Goal: Task Accomplishment & Management: Manage account settings

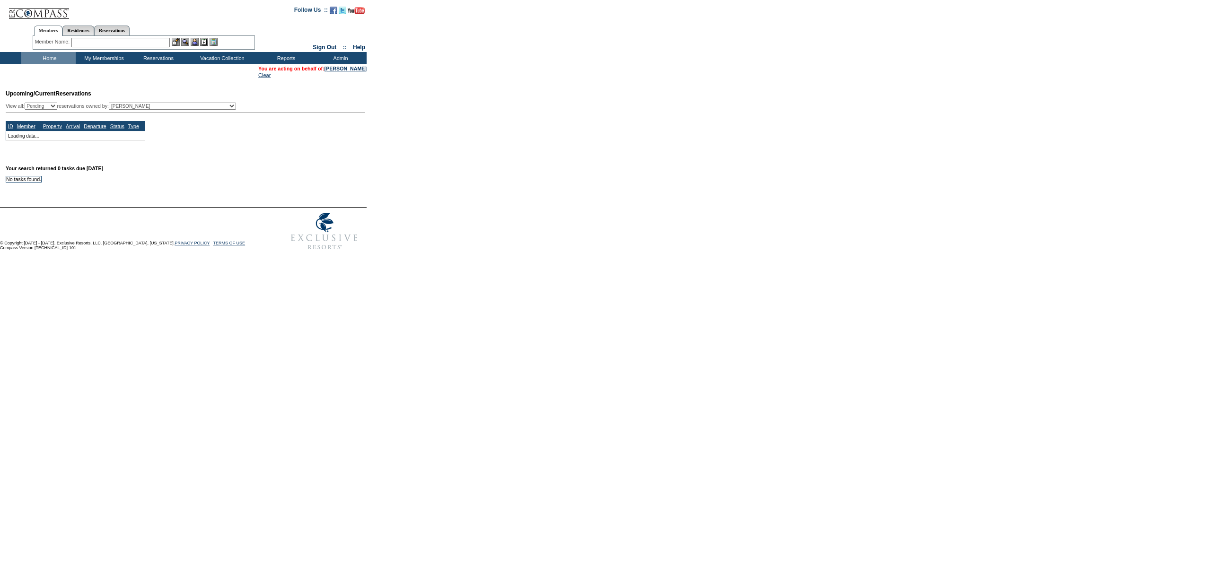
click at [135, 42] on input "text" at bounding box center [120, 42] width 98 height 9
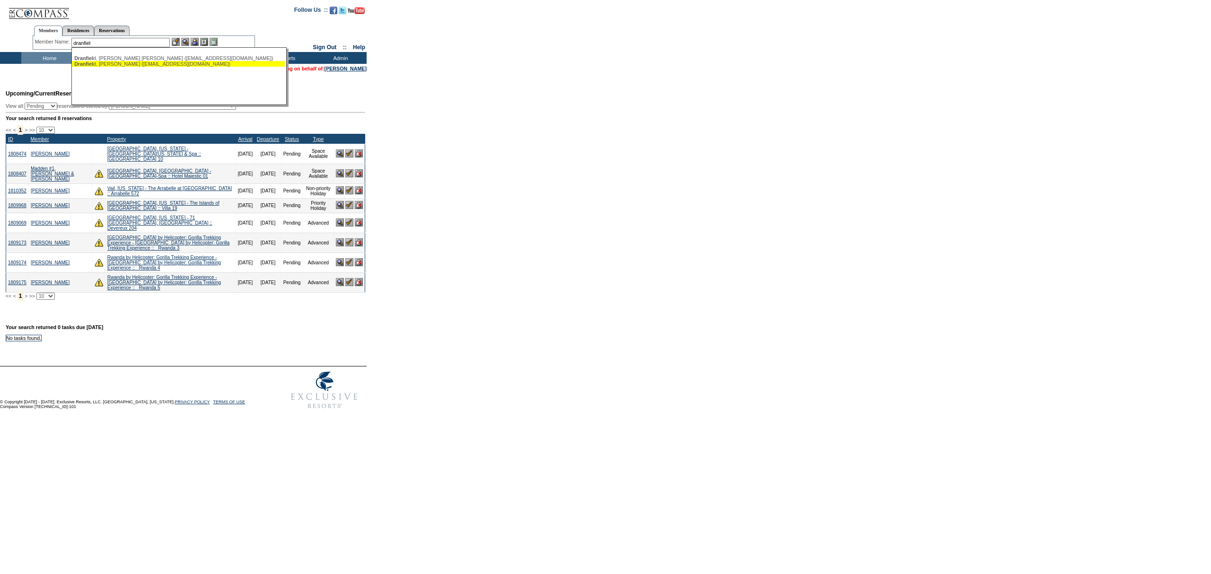
click at [133, 61] on div "Dranfiel d, [PERSON_NAME] ([EMAIL_ADDRESS][DOMAIN_NAME])" at bounding box center [178, 64] width 208 height 6
type input "[PERSON_NAME] ([EMAIL_ADDRESS][DOMAIN_NAME])"
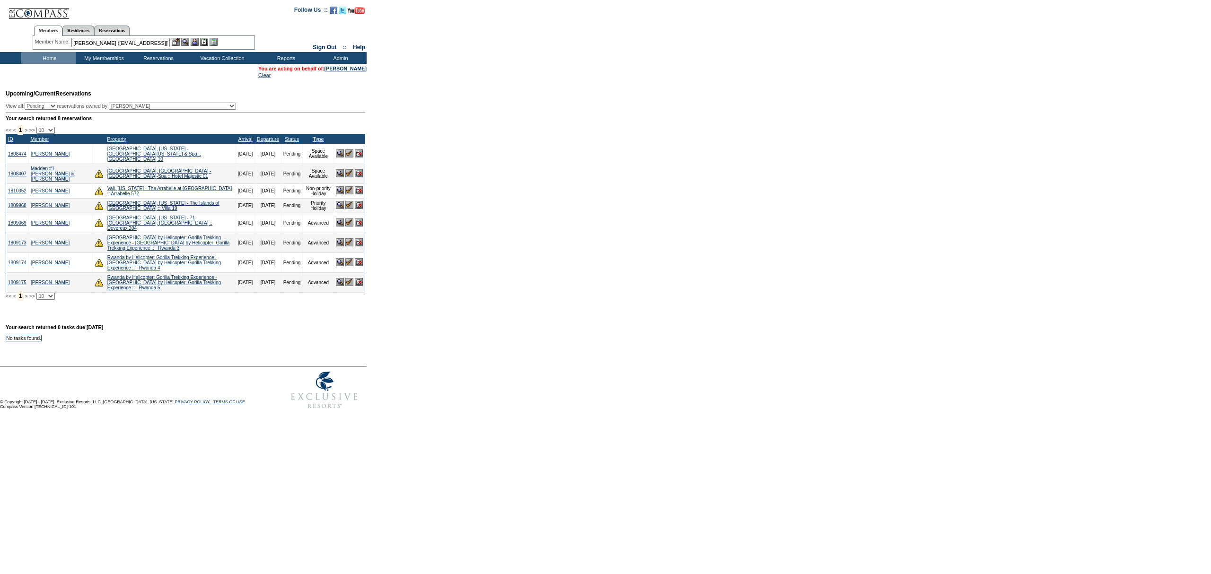
click at [189, 38] on img at bounding box center [185, 42] width 8 height 8
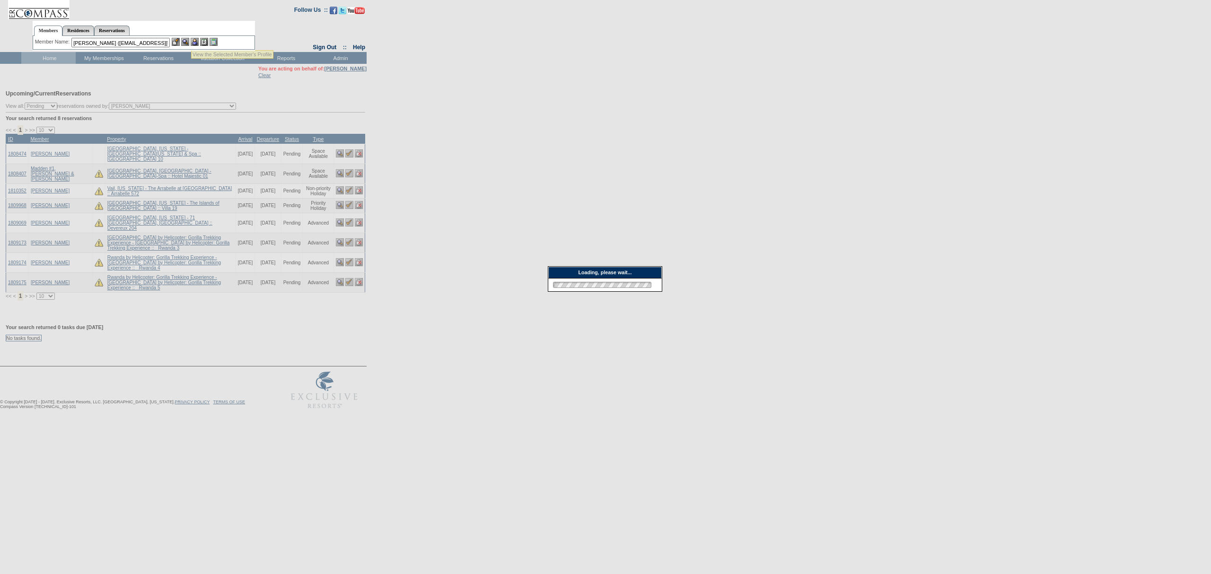
click at [180, 39] on img at bounding box center [176, 42] width 8 height 8
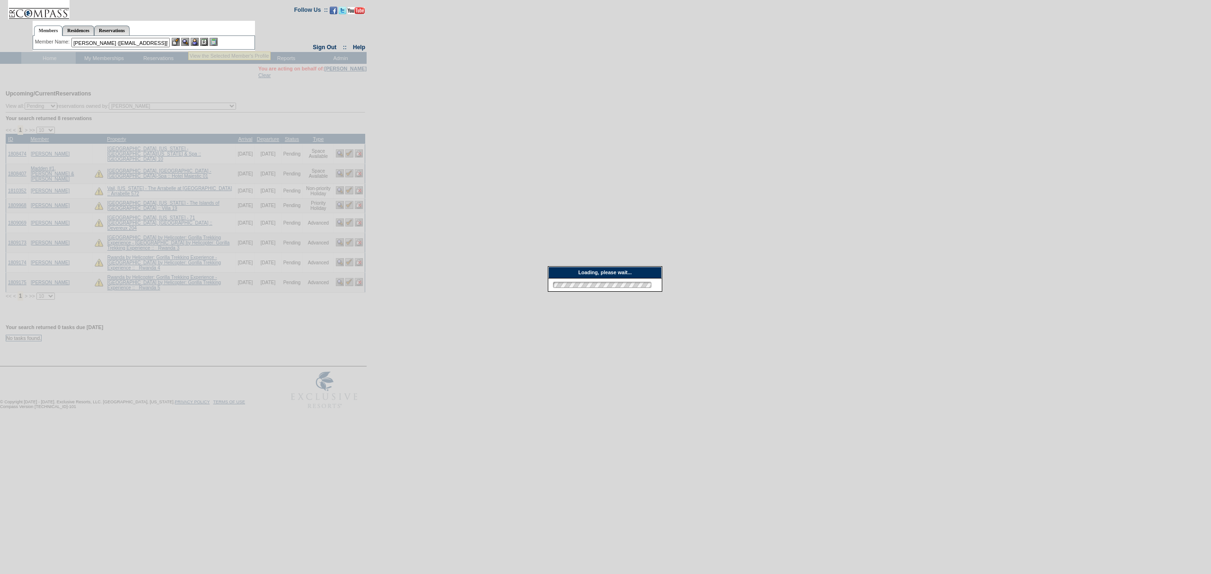
click at [188, 40] on img at bounding box center [185, 42] width 8 height 8
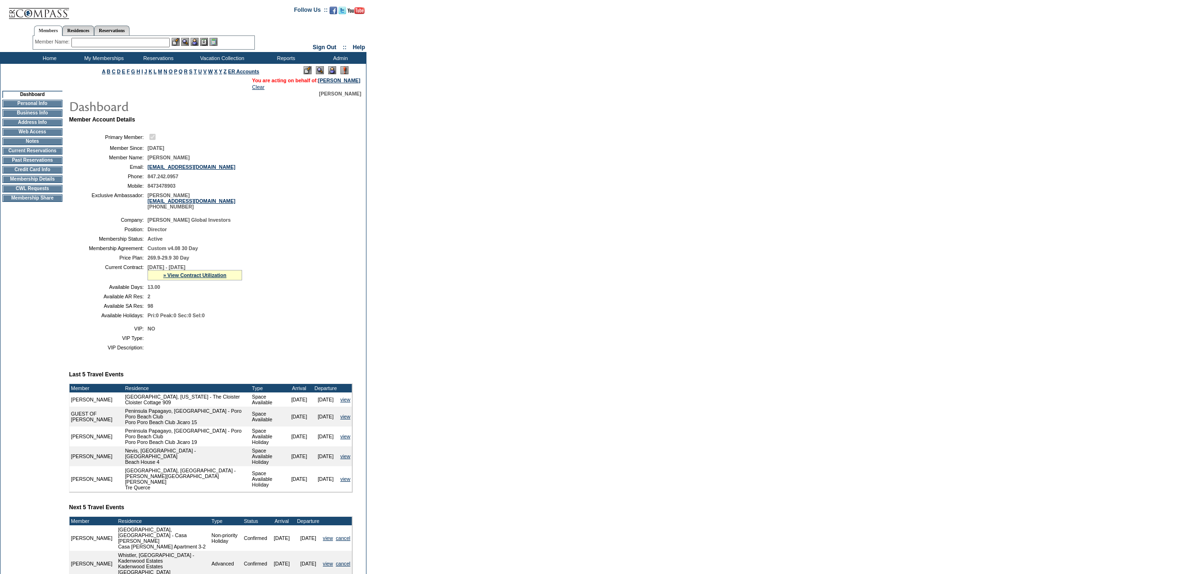
drag, startPoint x: 465, startPoint y: 256, endPoint x: 87, endPoint y: 105, distance: 407.4
click at [48, 55] on td "Home" at bounding box center [48, 58] width 54 height 12
